Goal: Transaction & Acquisition: Purchase product/service

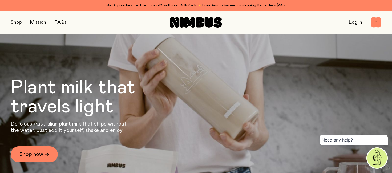
click at [17, 23] on button "button" at bounding box center [16, 22] width 11 height 7
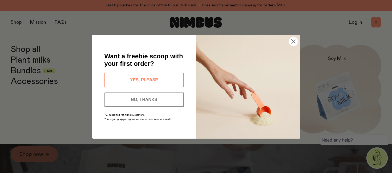
click at [24, 61] on div "Close dialog Want a freebie scoop with your first order? YES, PLEASE NO, THANKS…" at bounding box center [196, 86] width 392 height 173
click at [292, 41] on circle "Close dialog" at bounding box center [293, 41] width 9 height 9
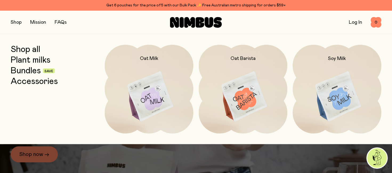
click at [359, 21] on link "Log In" at bounding box center [355, 22] width 13 height 5
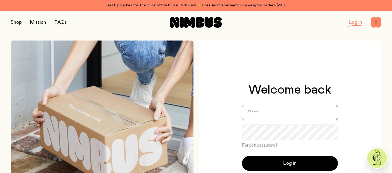
type input "**********"
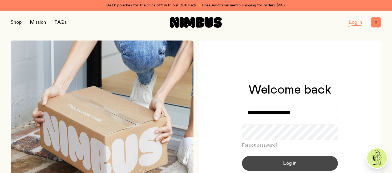
click at [280, 165] on button "Log in" at bounding box center [290, 163] width 96 height 15
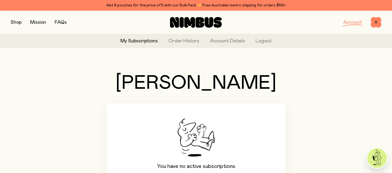
click at [16, 23] on button "button" at bounding box center [16, 22] width 11 height 7
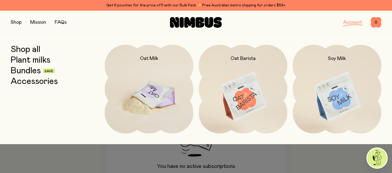
click at [170, 105] on img at bounding box center [149, 97] width 89 height 104
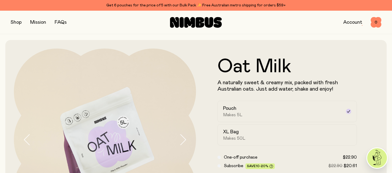
scroll to position [1, 0]
click at [267, 138] on div "XL Bag Makes 50L" at bounding box center [282, 135] width 119 height 12
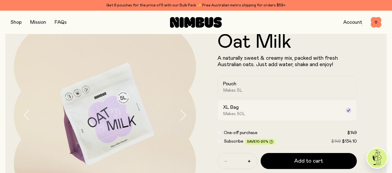
scroll to position [0, 0]
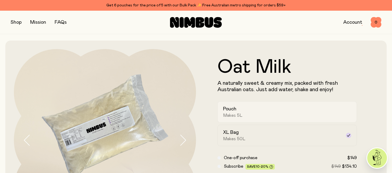
click at [240, 115] on span "Makes 5L" at bounding box center [232, 115] width 19 height 5
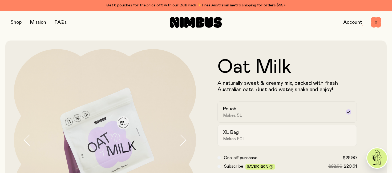
click at [280, 135] on div "XL Bag Makes 50L" at bounding box center [282, 135] width 119 height 12
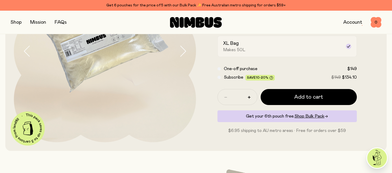
scroll to position [87, 0]
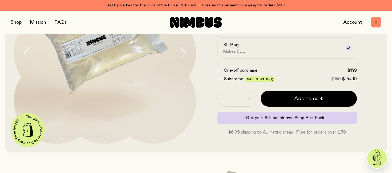
click at [300, 118] on span "Shop Bulk Pack" at bounding box center [310, 118] width 30 height 4
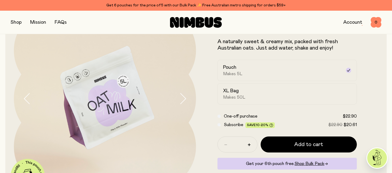
scroll to position [41, 0]
